Goal: Task Accomplishment & Management: Use online tool/utility

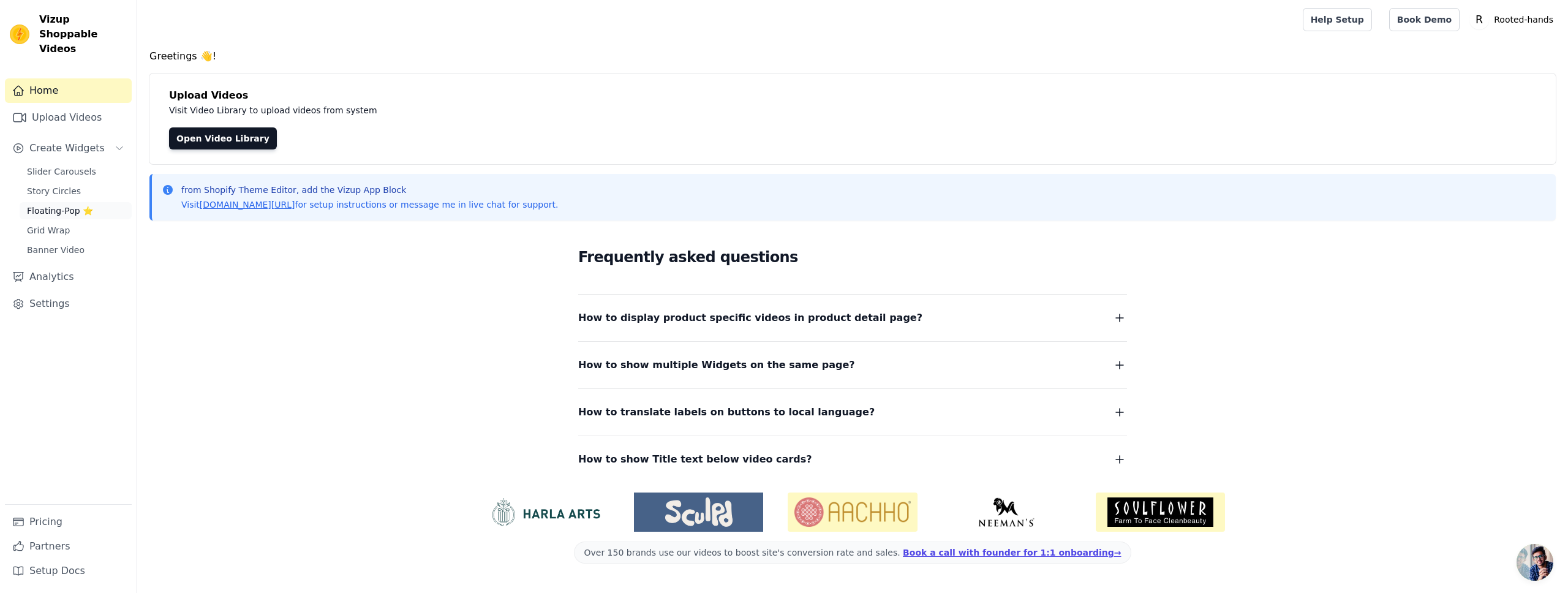
click at [61, 204] on span "Floating-Pop ⭐" at bounding box center [59, 210] width 66 height 12
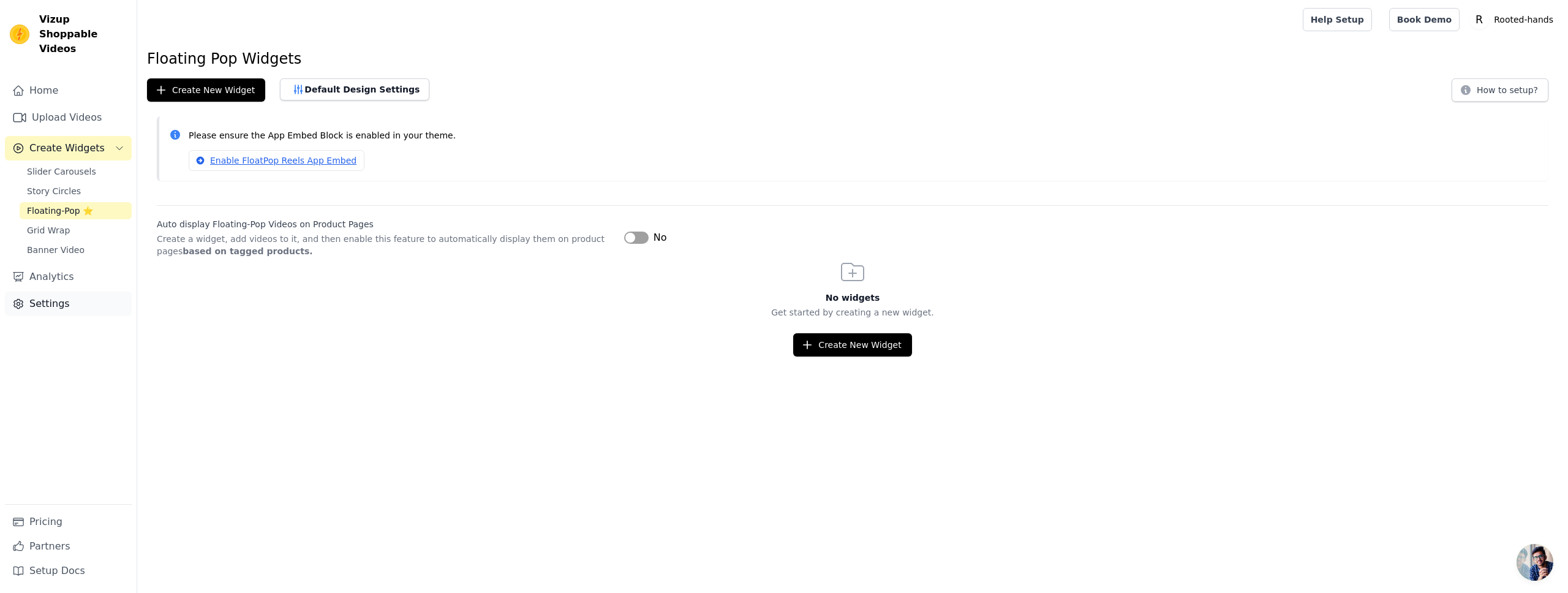
click at [46, 294] on link "Settings" at bounding box center [68, 303] width 127 height 24
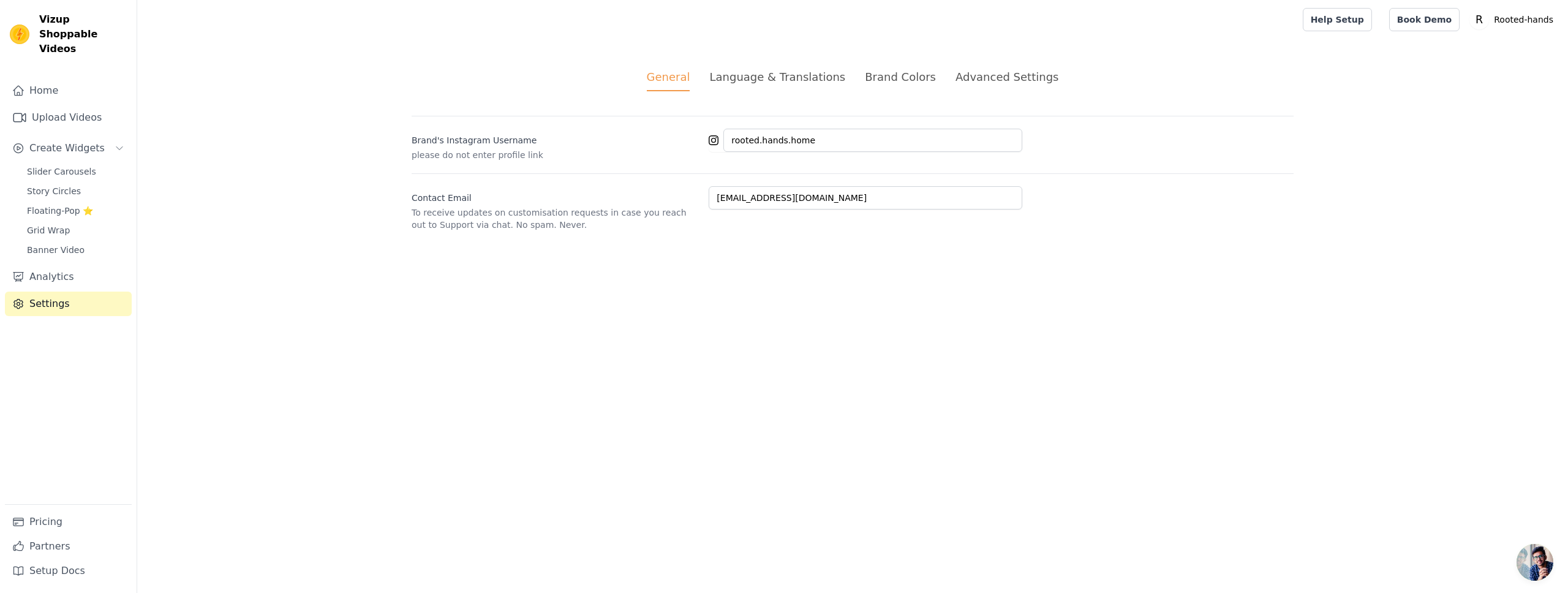
click at [1012, 81] on div "Advanced Settings" at bounding box center [1007, 76] width 103 height 16
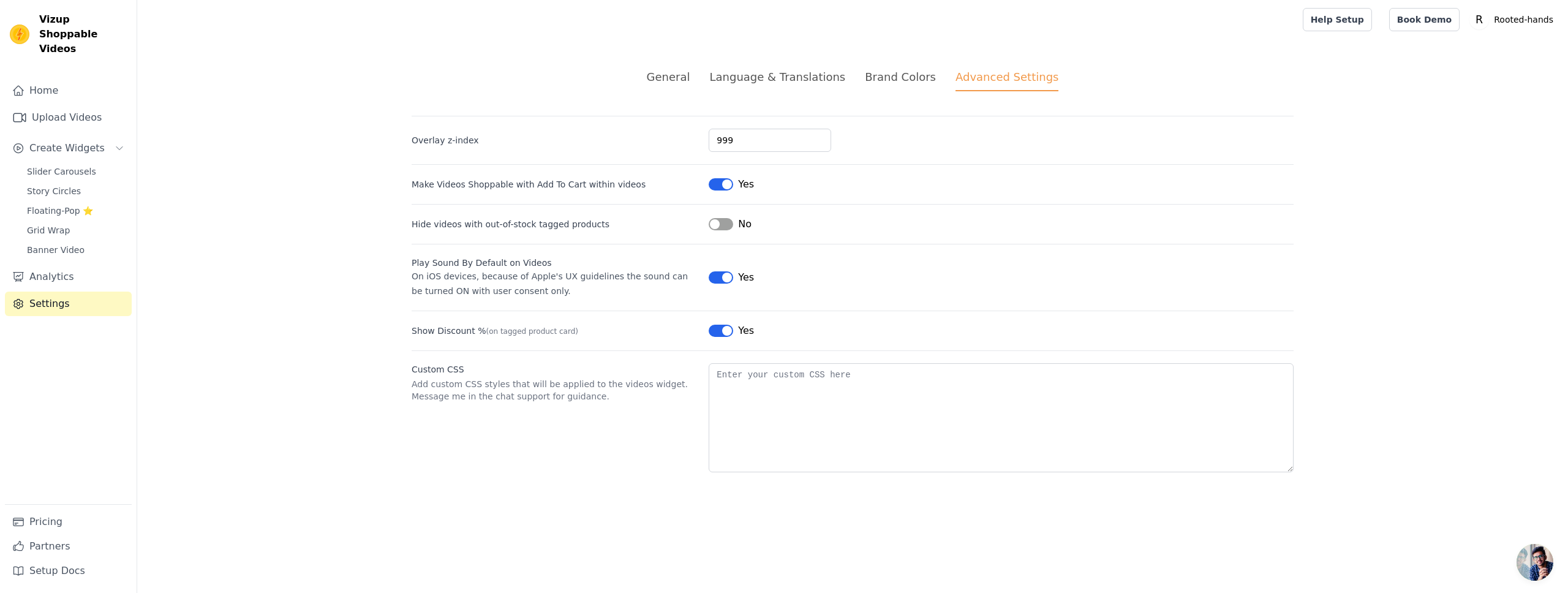
click at [900, 62] on div "General Language & Translations Brand Colors Advanced Settings unsaved changes …" at bounding box center [853, 270] width 941 height 462
click at [898, 80] on div "Brand Colors" at bounding box center [900, 76] width 71 height 16
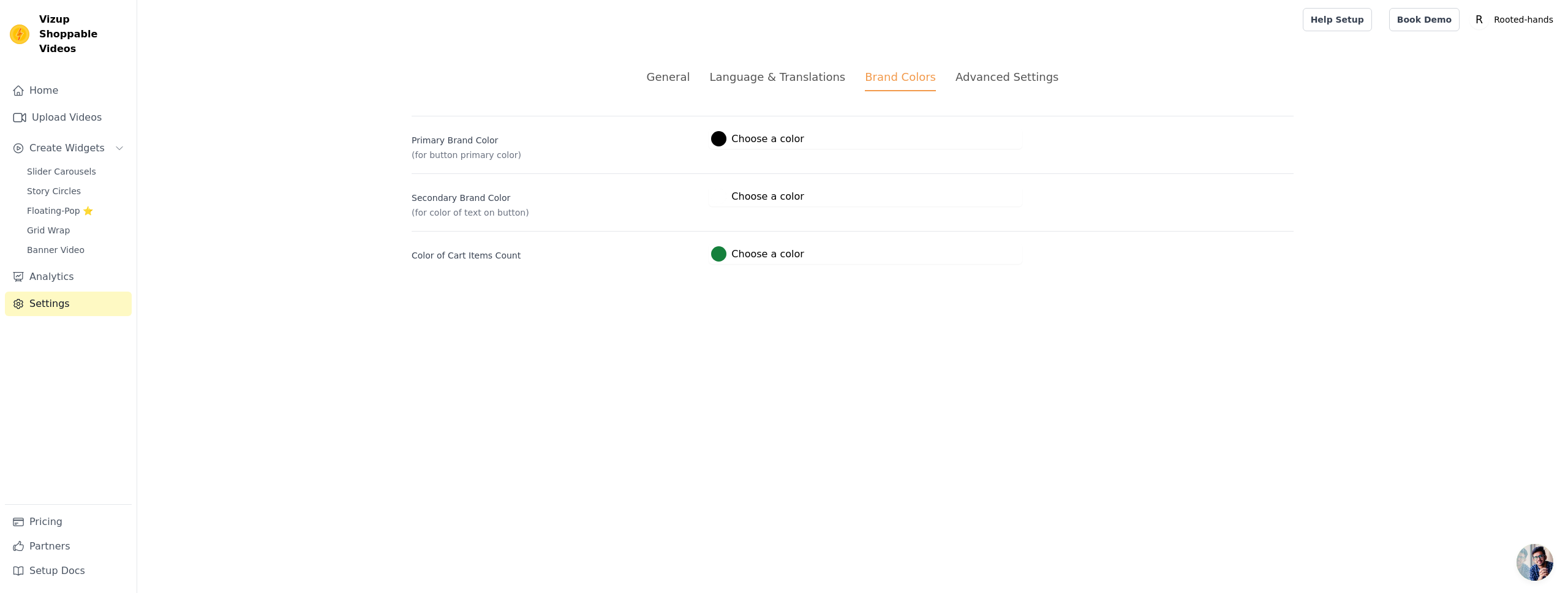
click at [841, 77] on div "Language & Translations" at bounding box center [777, 76] width 136 height 16
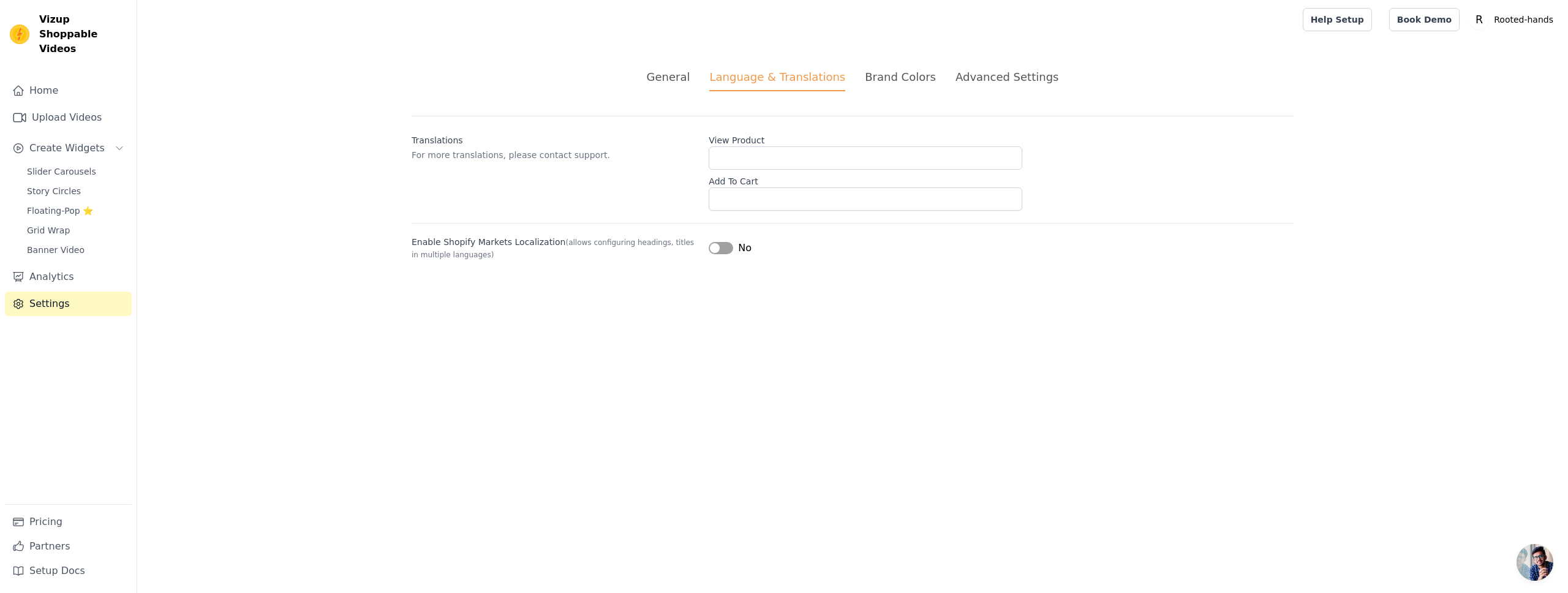
click at [675, 86] on li "General" at bounding box center [668, 80] width 43 height 23
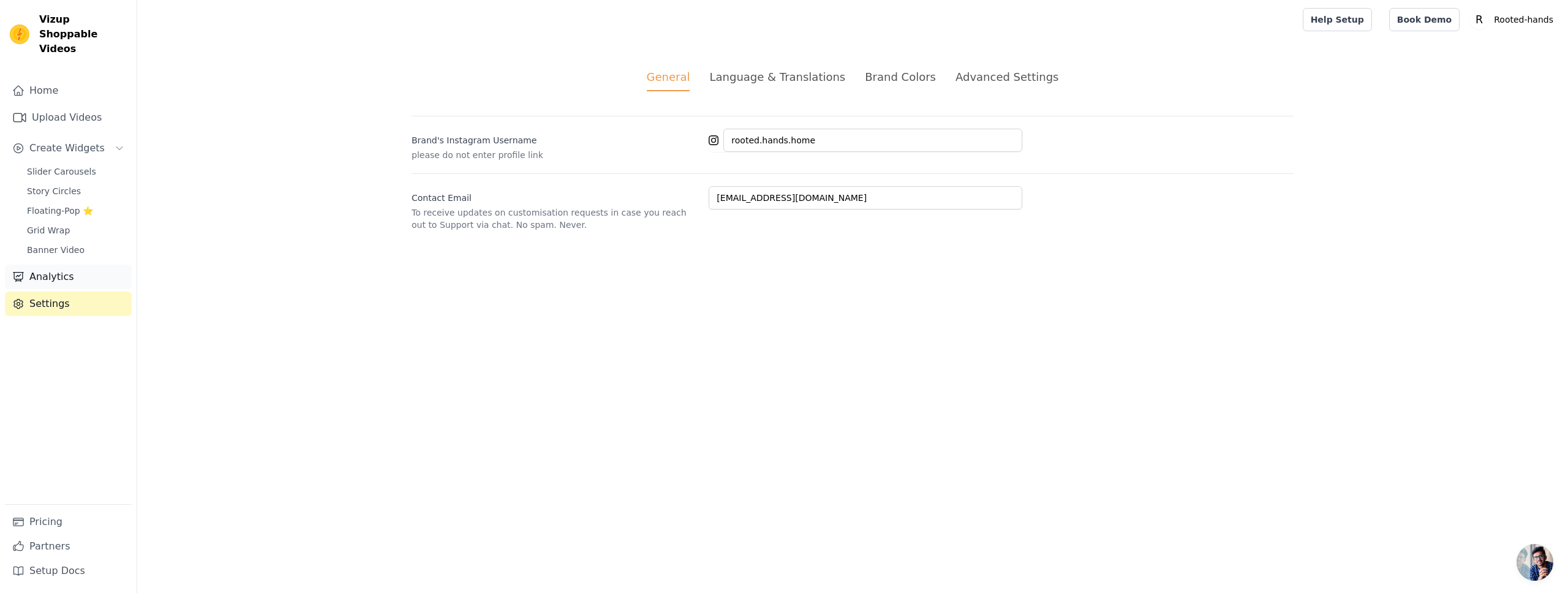
click at [40, 265] on link "Analytics" at bounding box center [68, 277] width 127 height 24
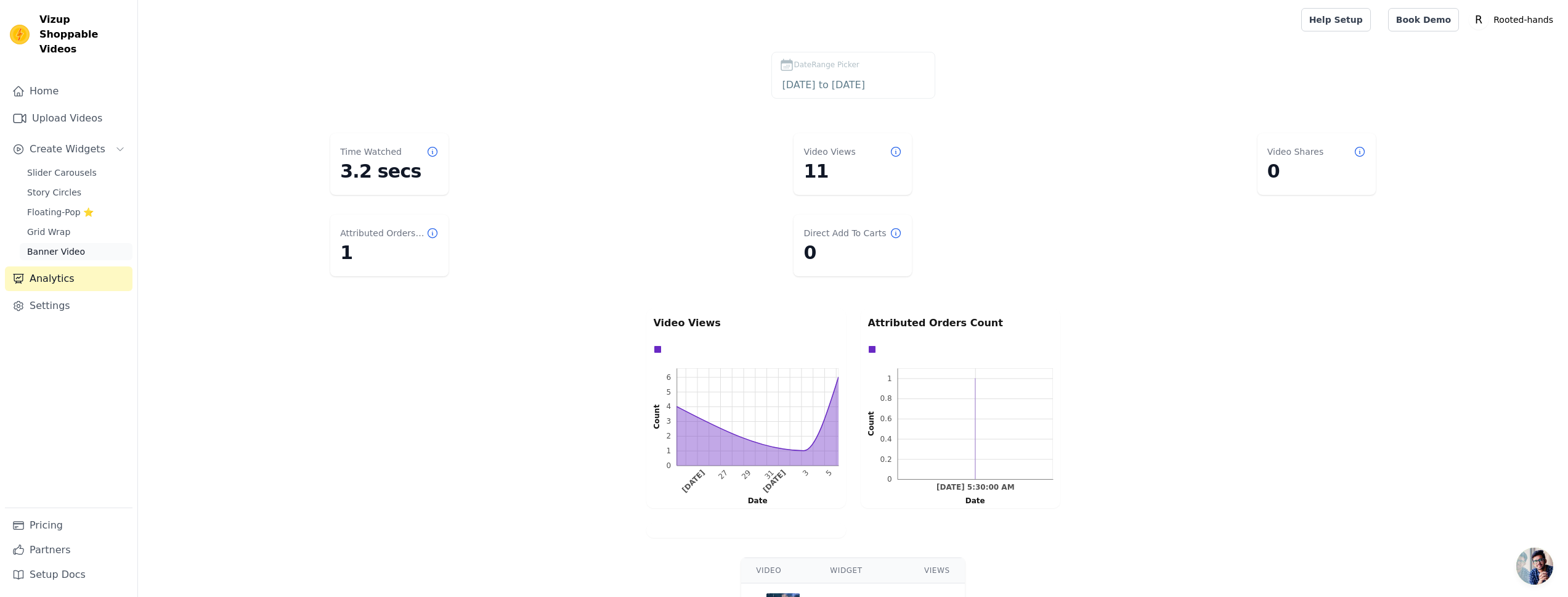
click at [70, 246] on span "Banner Video" at bounding box center [56, 251] width 58 height 12
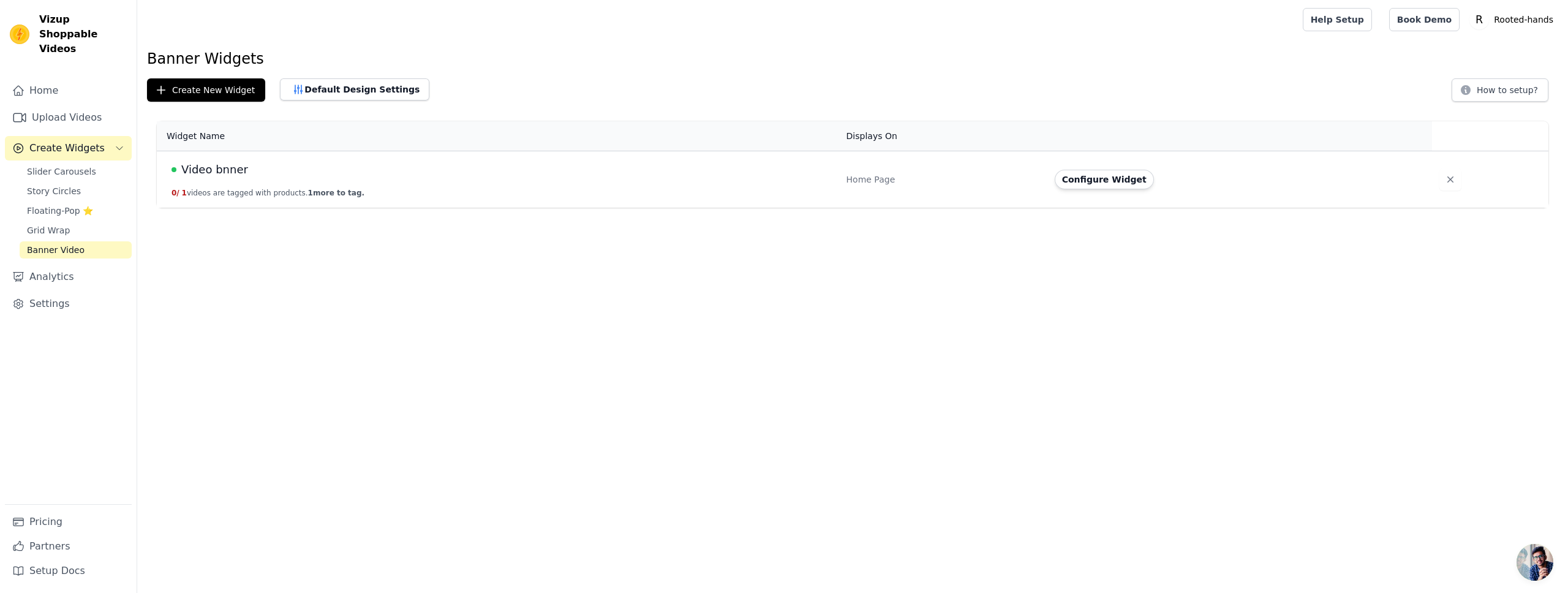
click at [78, 242] on link "Banner Video" at bounding box center [76, 250] width 112 height 17
click at [85, 221] on link "Grid Wrap" at bounding box center [76, 229] width 112 height 17
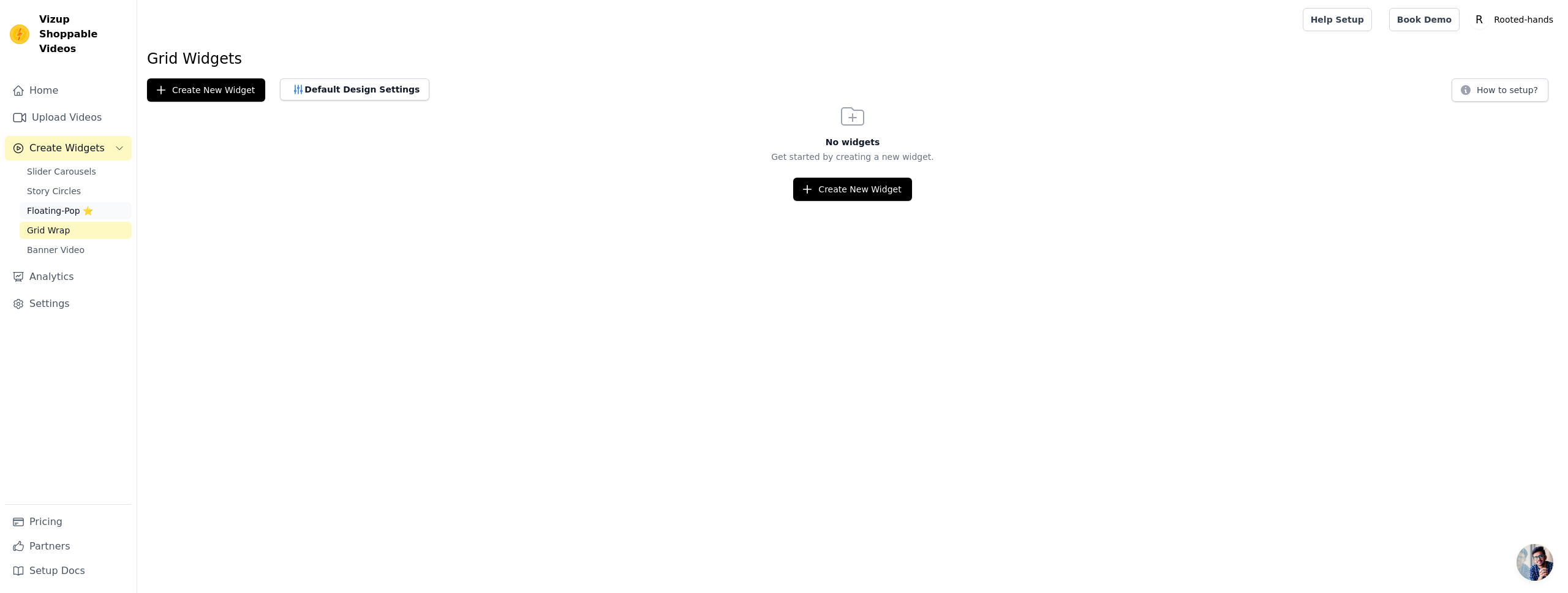
click at [42, 204] on span "Floating-Pop ⭐" at bounding box center [59, 210] width 66 height 12
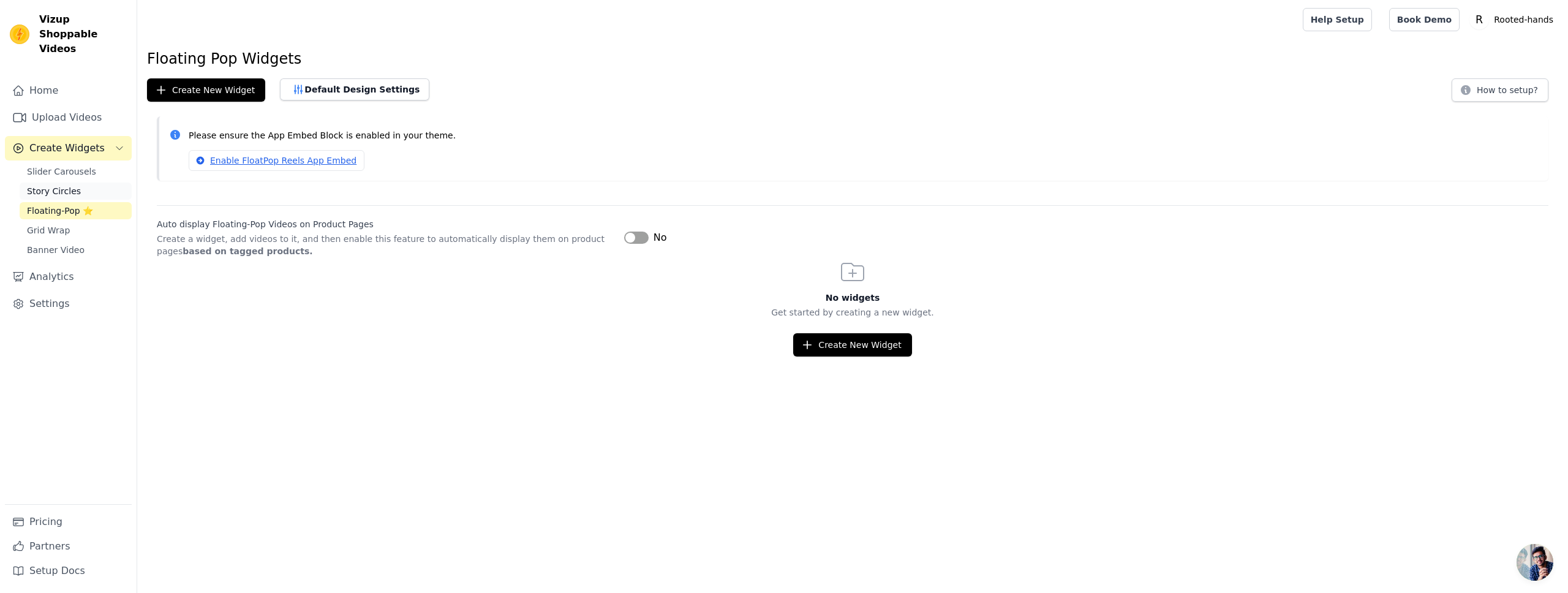
click at [74, 185] on span "Story Circles" at bounding box center [54, 190] width 54 height 12
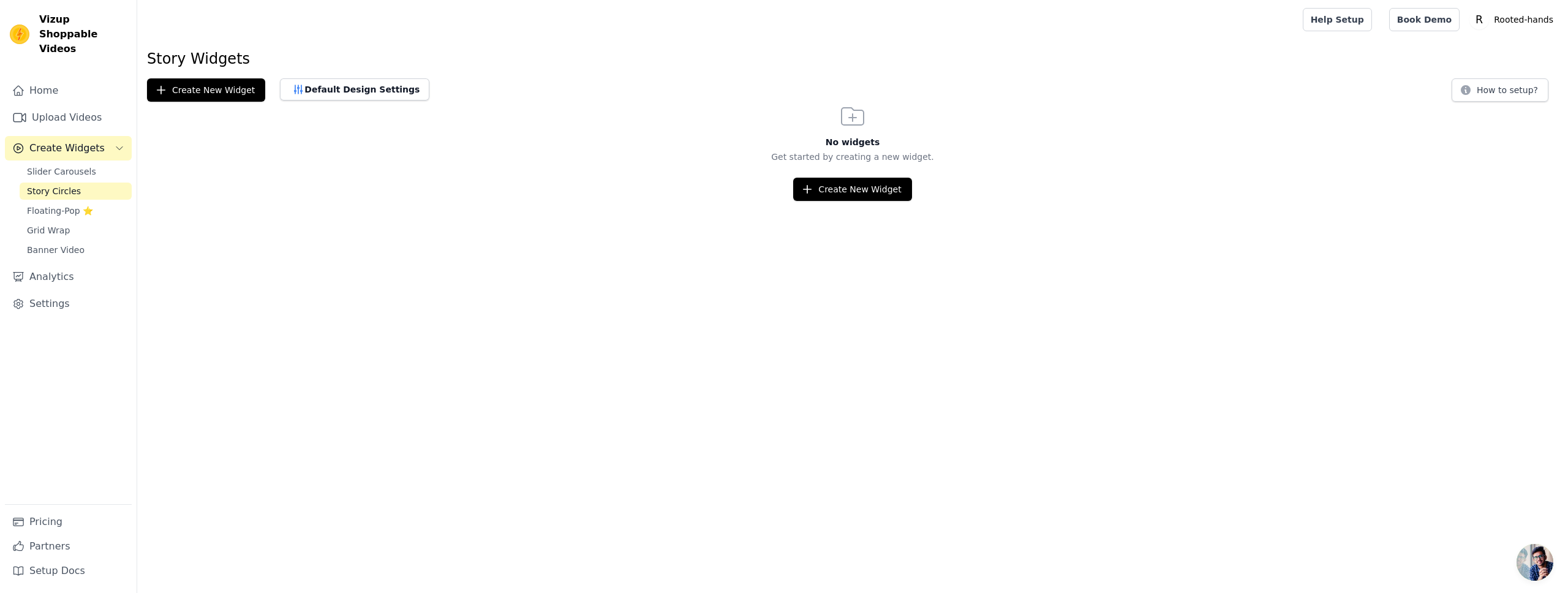
click at [78, 182] on link "Story Circles" at bounding box center [76, 190] width 112 height 17
click at [85, 165] on span "Slider Carousels" at bounding box center [61, 171] width 69 height 12
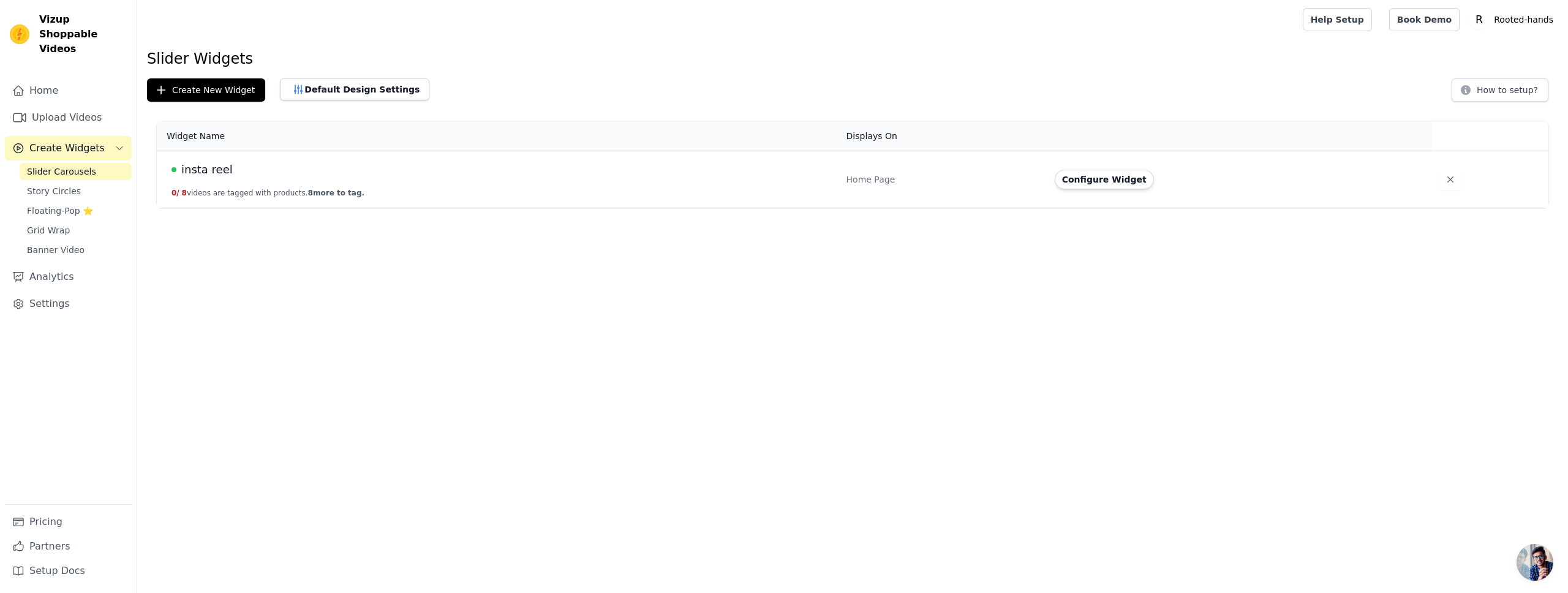
click at [484, 190] on td "insta reel 0 / 8 videos are tagged with products. 8 more to tag." at bounding box center [498, 180] width 682 height 57
click at [1129, 184] on button "Configure Widget" at bounding box center [1104, 179] width 99 height 20
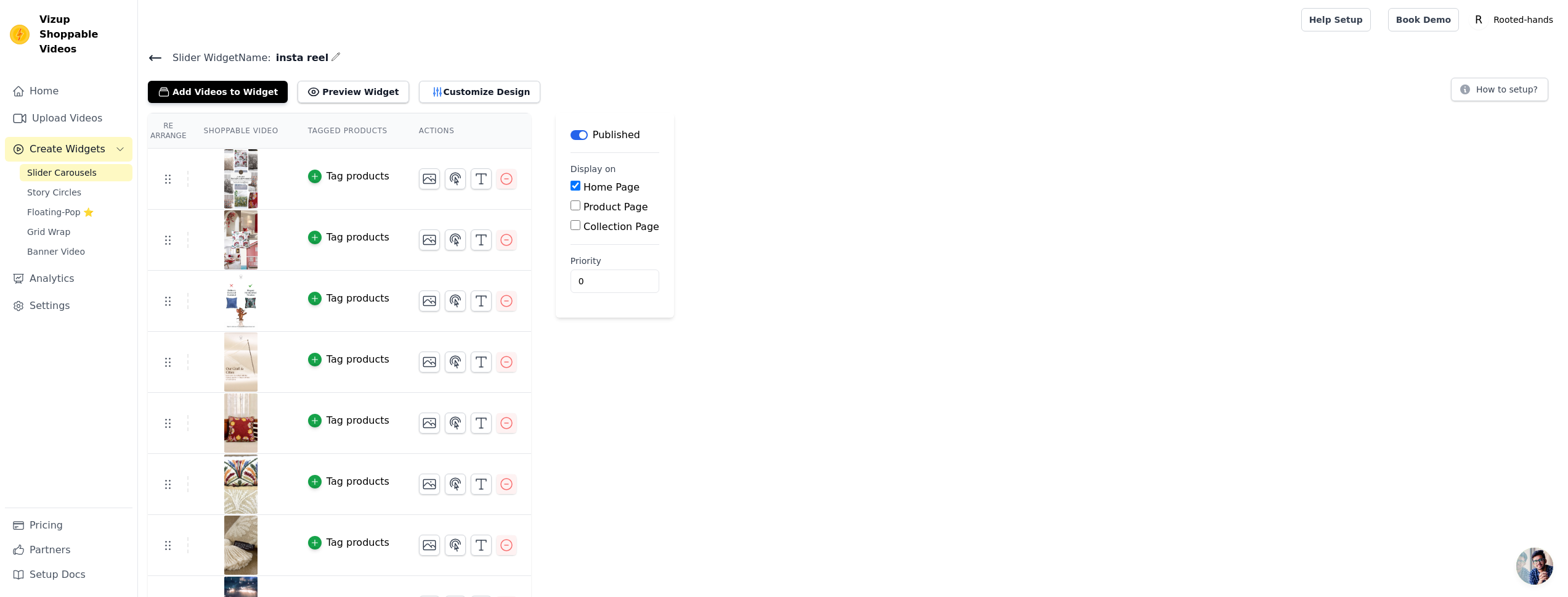
click at [323, 182] on button "Tag products" at bounding box center [348, 176] width 81 height 15
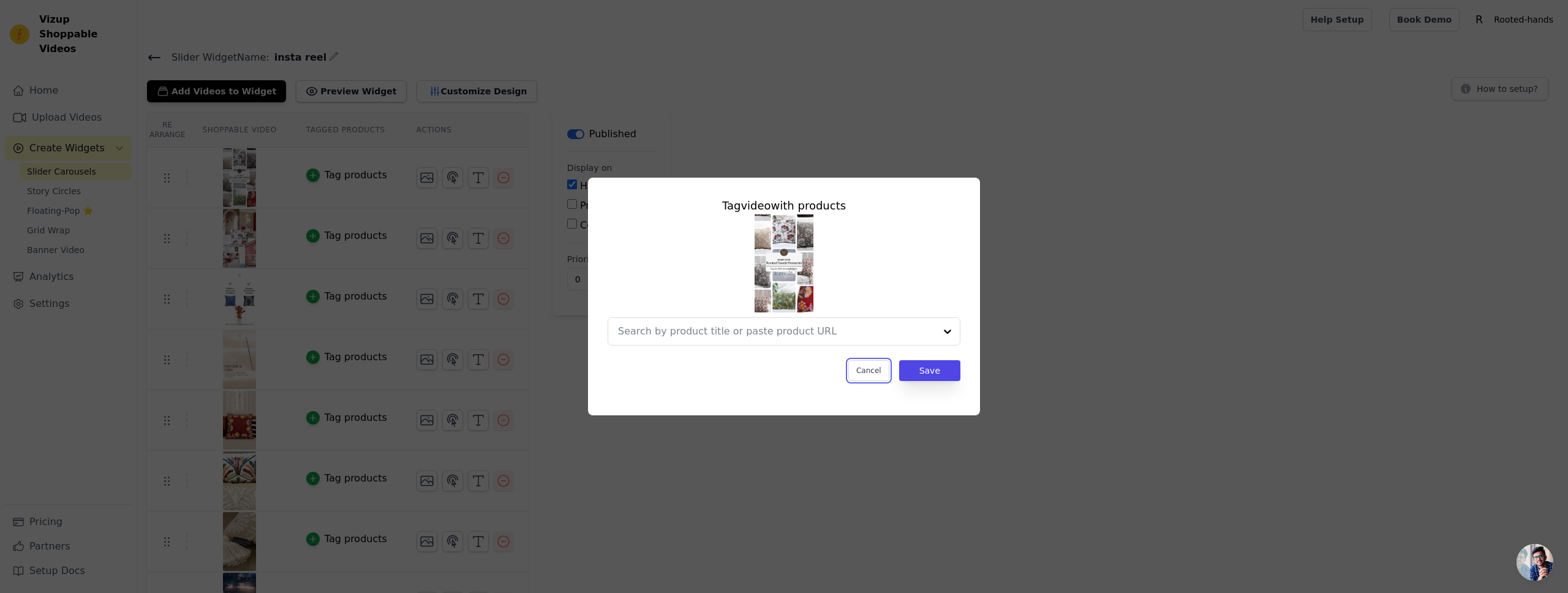
drag, startPoint x: 874, startPoint y: 371, endPoint x: 867, endPoint y: 363, distance: 10.6
click at [875, 371] on button "Cancel" at bounding box center [868, 371] width 41 height 21
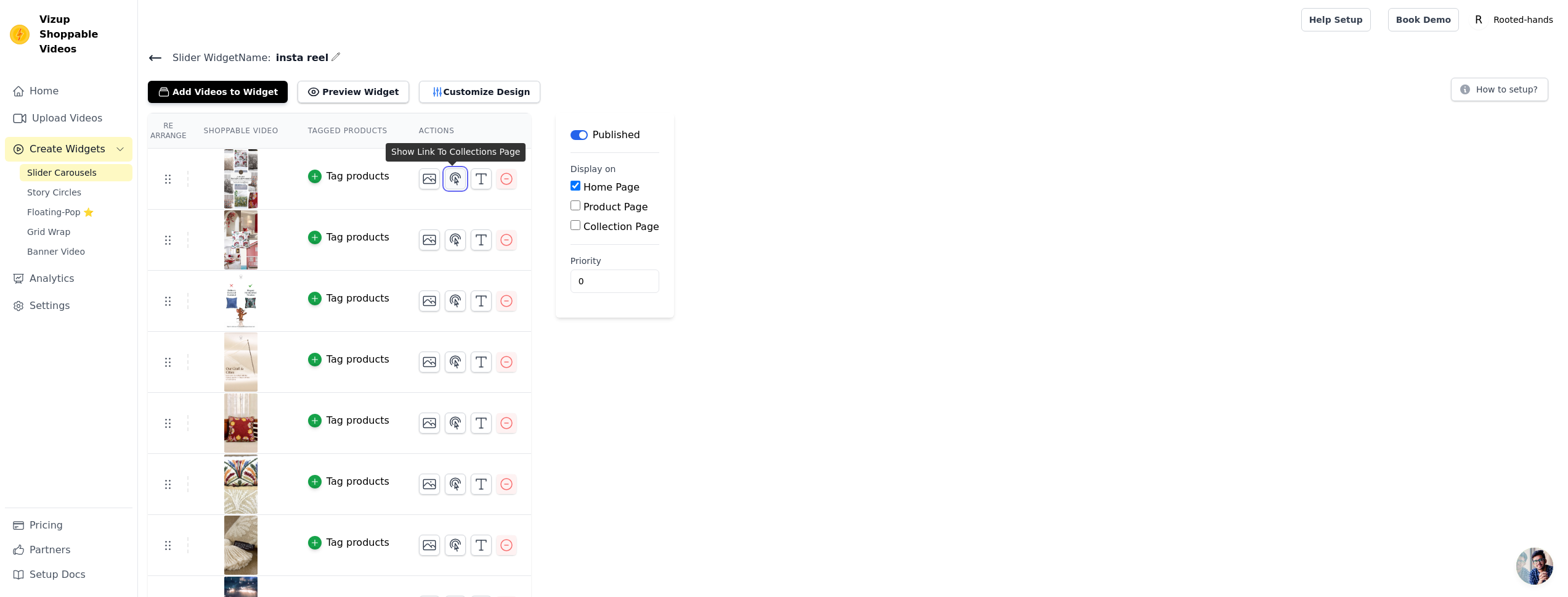
click at [449, 182] on icon "button" at bounding box center [455, 179] width 15 height 15
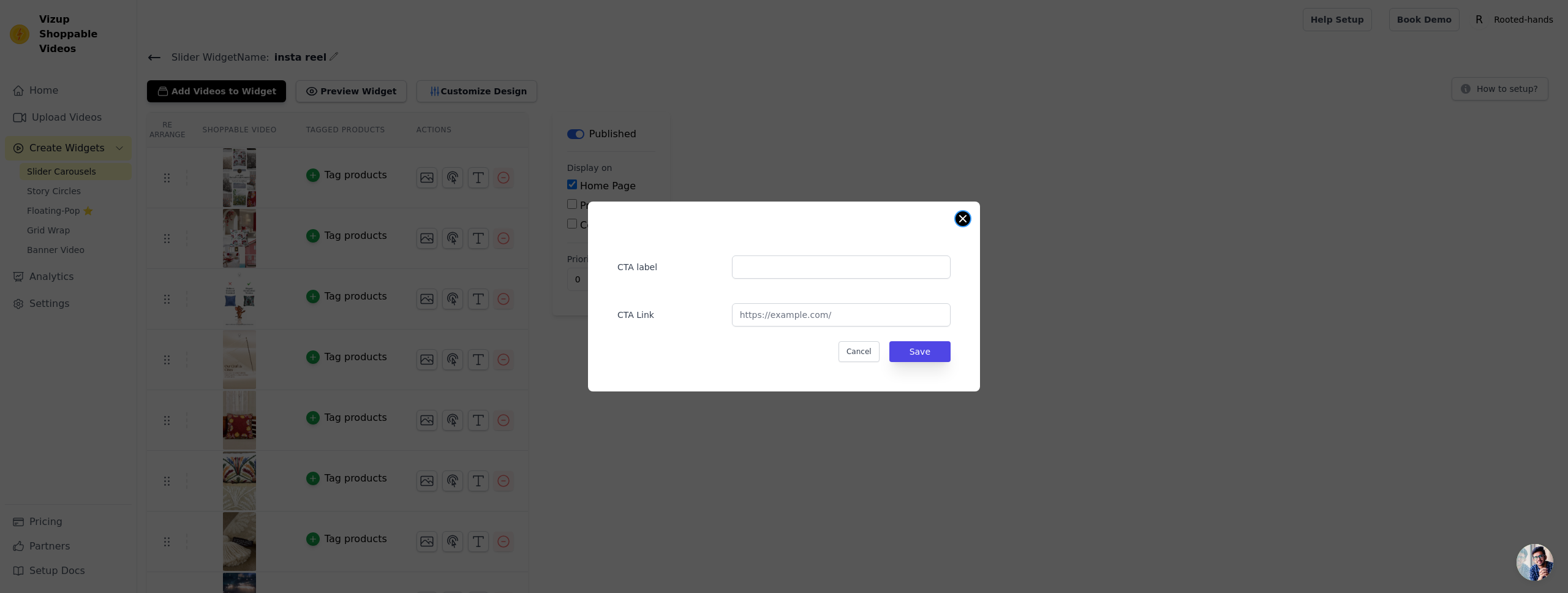
click at [958, 219] on button "Close modal" at bounding box center [963, 219] width 15 height 15
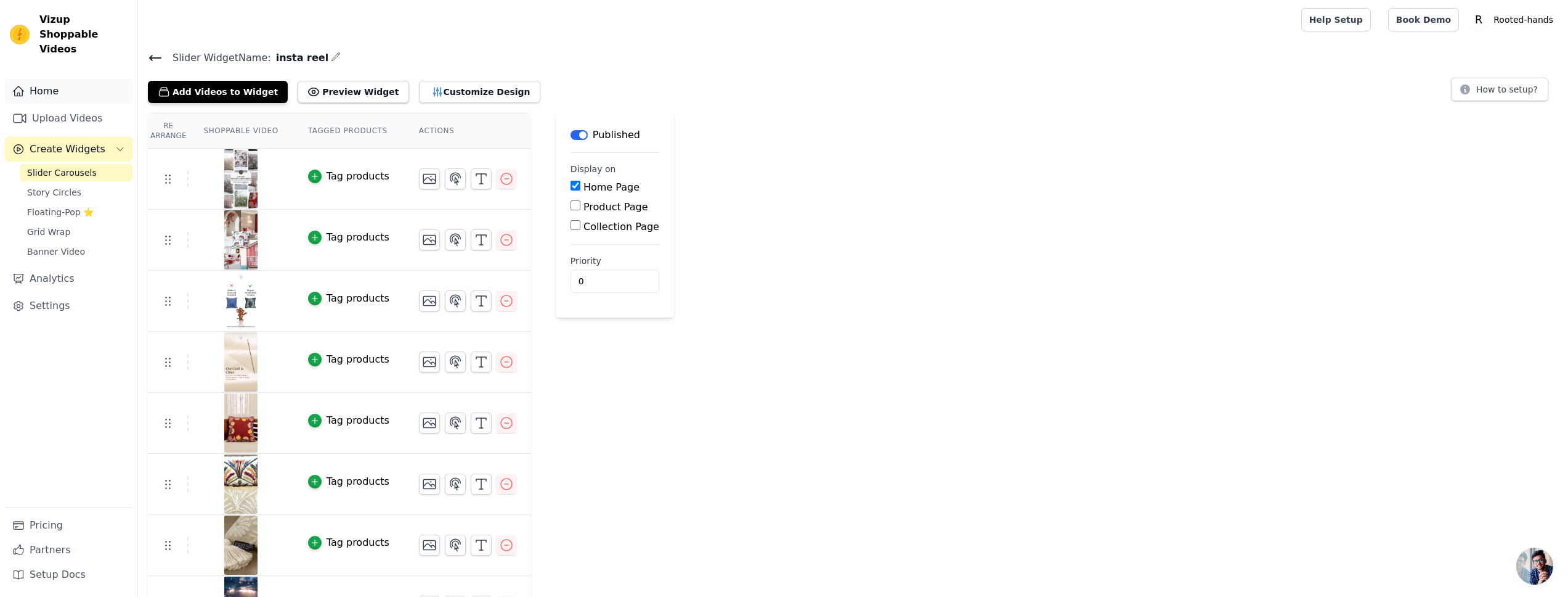
click at [60, 79] on link "Home" at bounding box center [69, 91] width 128 height 25
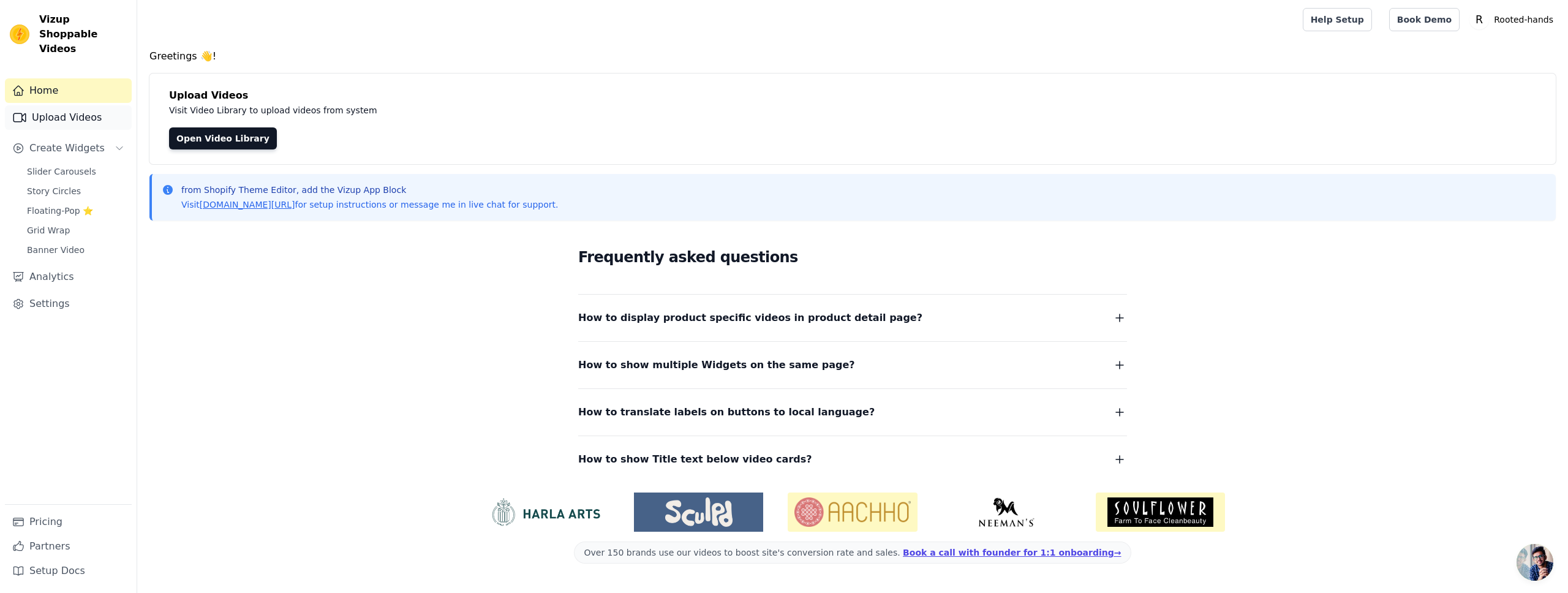
click at [62, 107] on link "Upload Videos" at bounding box center [68, 117] width 127 height 24
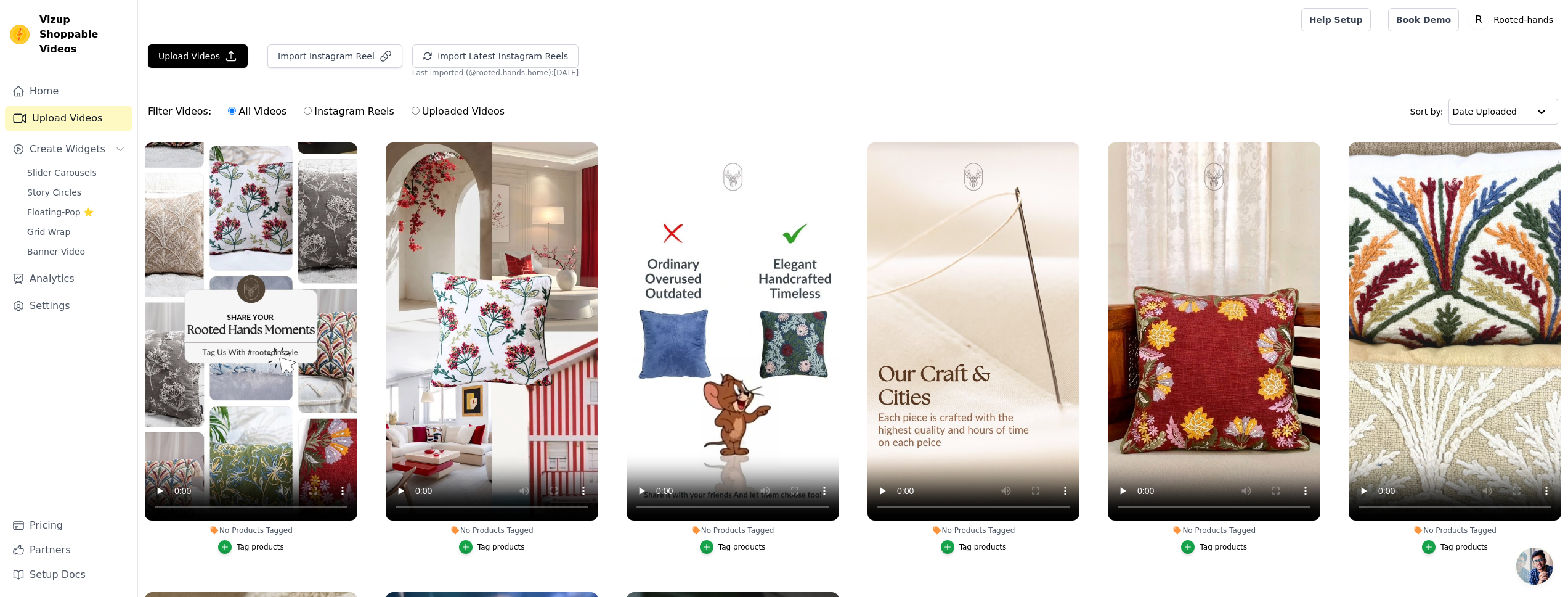
click at [480, 39] on main "Upload Videos Import Instagram Reel Import Latest Instagram Reels Import Latest…" at bounding box center [853, 381] width 1430 height 683
click at [492, 52] on button "Import Latest Instagram Reels" at bounding box center [495, 56] width 166 height 24
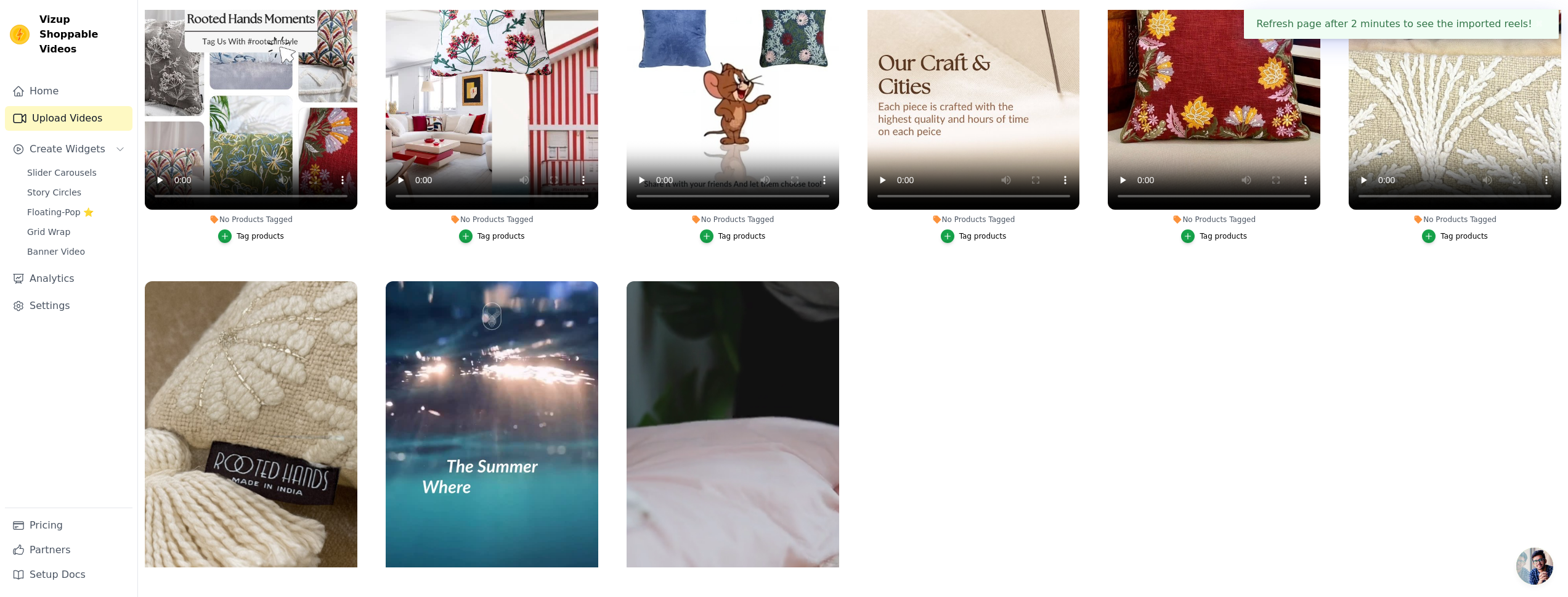
scroll to position [345, 0]
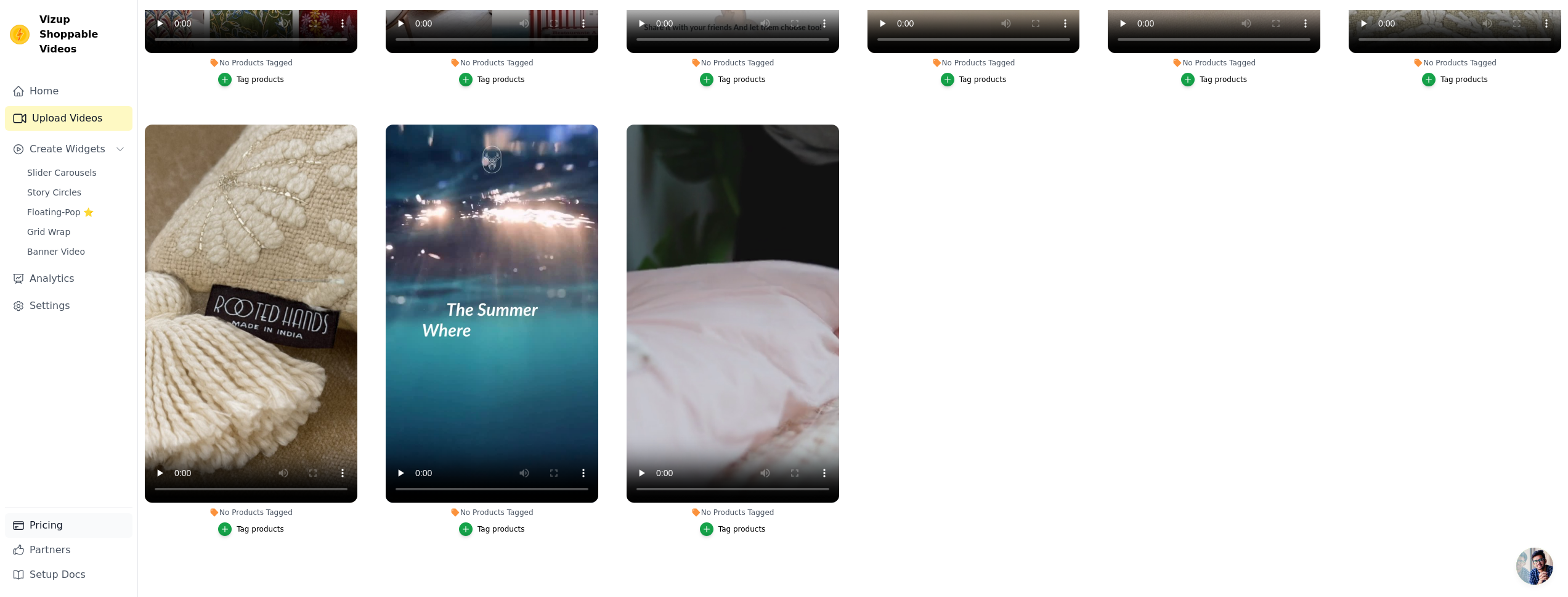
click at [87, 536] on link "Pricing" at bounding box center [69, 525] width 128 height 25
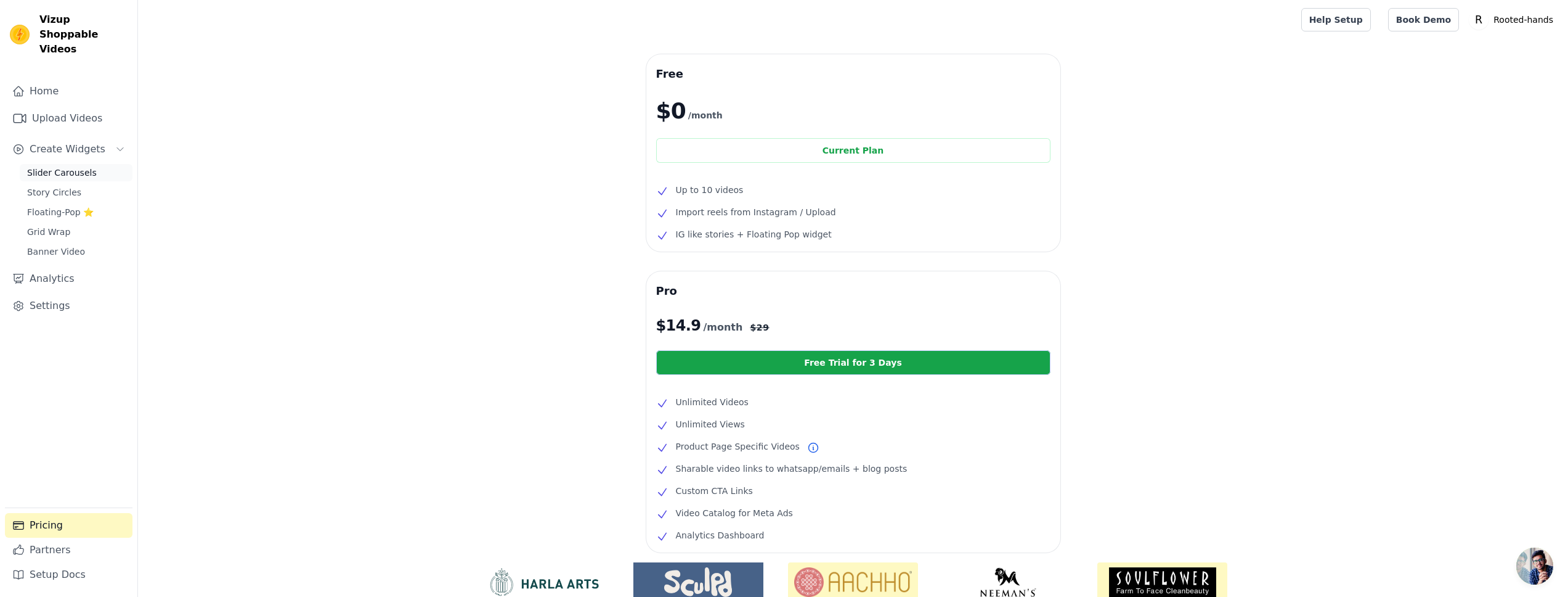
click at [55, 166] on span "Slider Carousels" at bounding box center [61, 172] width 70 height 12
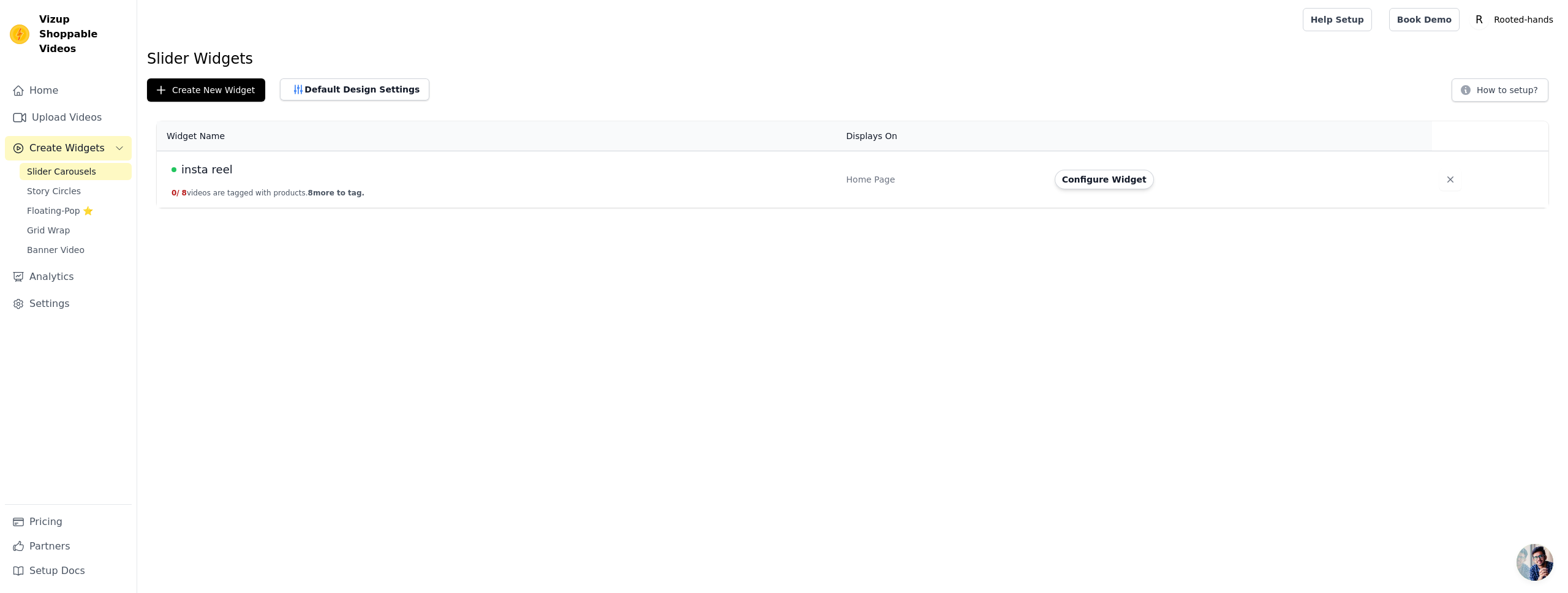
click at [55, 165] on span "Slider Carousels" at bounding box center [61, 171] width 69 height 12
